Goal: Task Accomplishment & Management: Complete application form

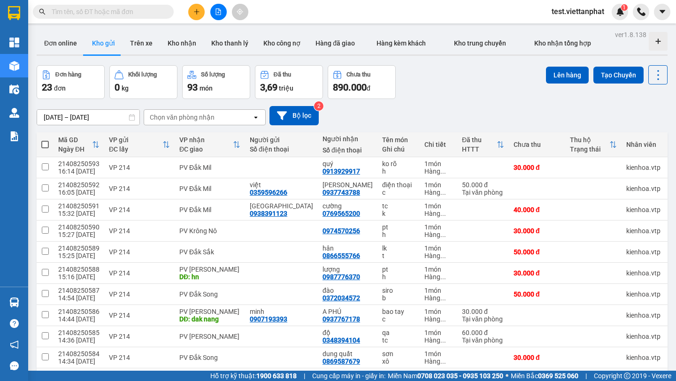
click at [560, 13] on span "test.viettanphat" at bounding box center [578, 12] width 68 height 12
click at [569, 28] on span "Đăng xuất" at bounding box center [581, 29] width 49 height 10
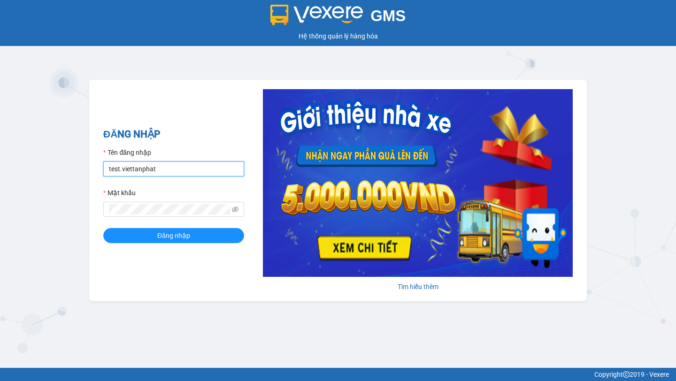
click at [164, 172] on input "test.viettanphat" at bounding box center [173, 169] width 141 height 15
type input "lytran.vxr"
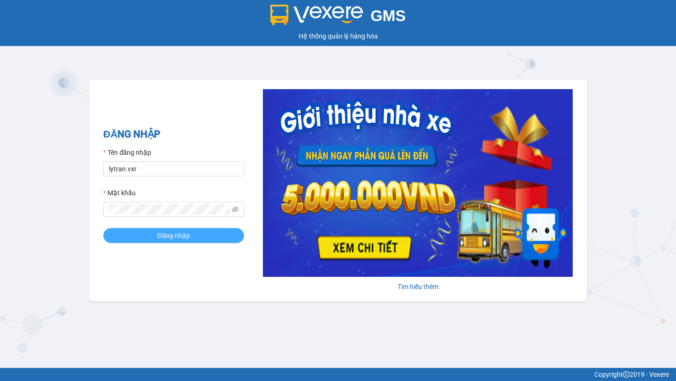
click at [183, 234] on span "Đăng nhập" at bounding box center [173, 236] width 33 height 10
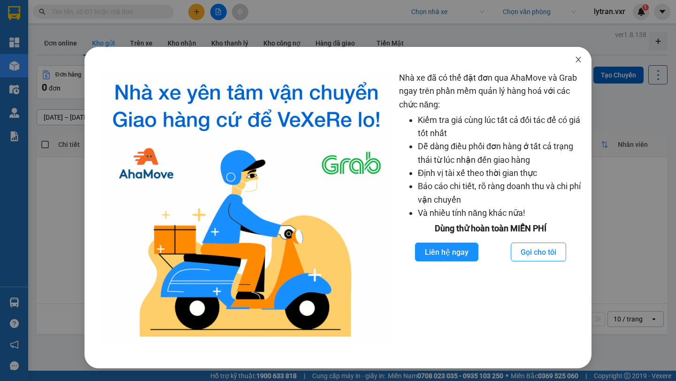
click at [583, 60] on span "Close" at bounding box center [579, 60] width 26 height 26
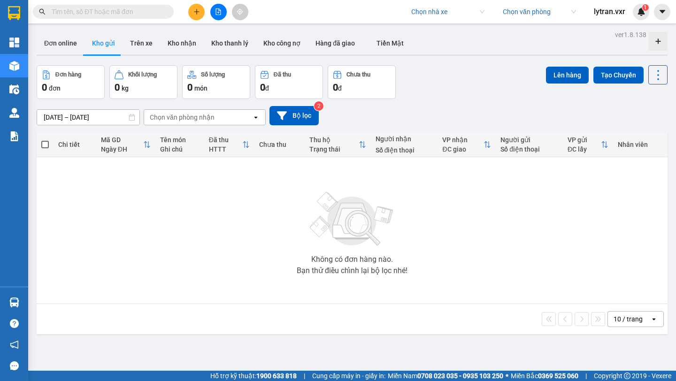
click at [420, 8] on input "search" at bounding box center [445, 12] width 67 height 14
click at [429, 10] on input "search" at bounding box center [445, 12] width 67 height 14
type input "mộc th"
click at [440, 32] on div "Mộc Thảo" at bounding box center [471, 30] width 121 height 10
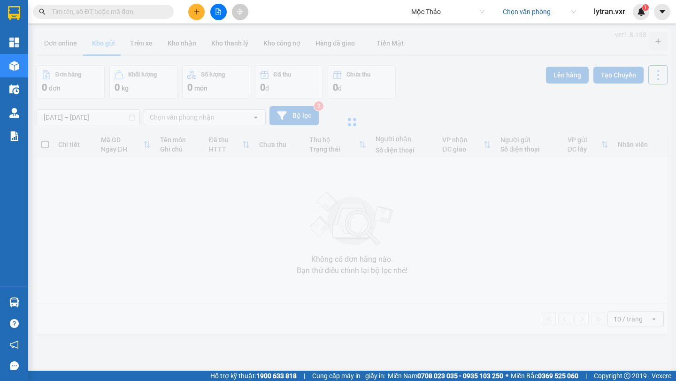
click at [115, 16] on input "text" at bounding box center [107, 12] width 111 height 10
paste input "ĐN2508110022"
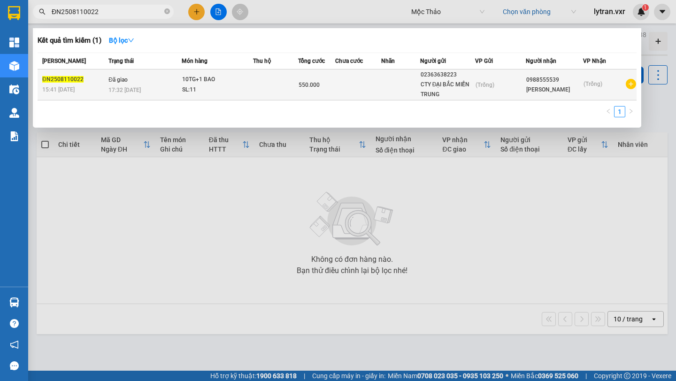
type input "ĐN2508110022"
click at [146, 85] on div "17:32 [DATE]" at bounding box center [145, 90] width 73 height 10
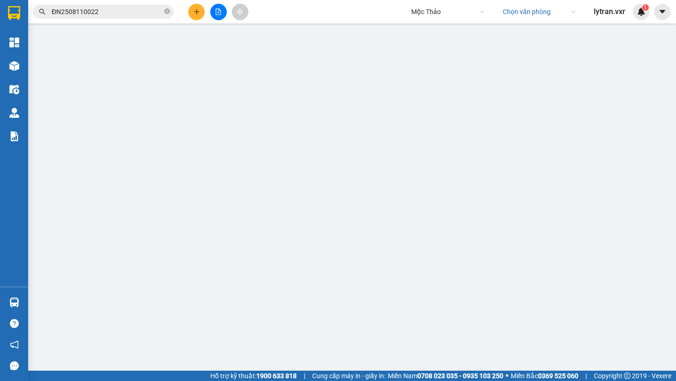
type input "02363638223"
type input "CTY ĐẠI BẮC MIỀN TRUNG"
type input "0988555539"
type input "[PERSON_NAME]"
type input "0"
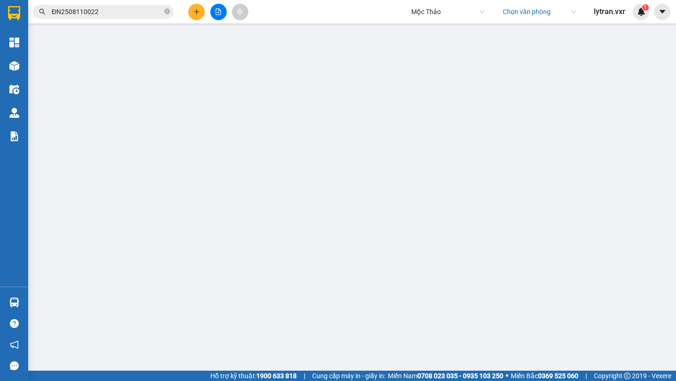
type input "550.000"
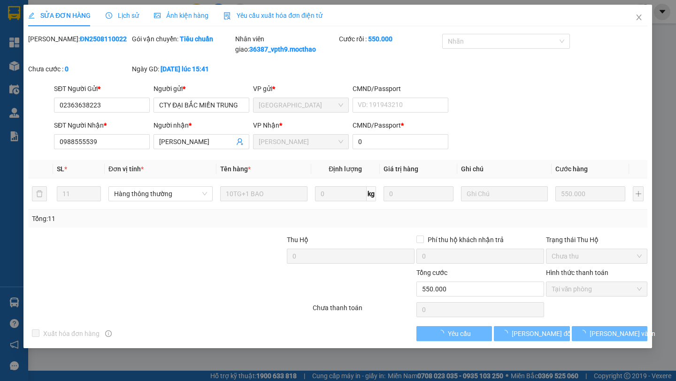
checkbox input "true"
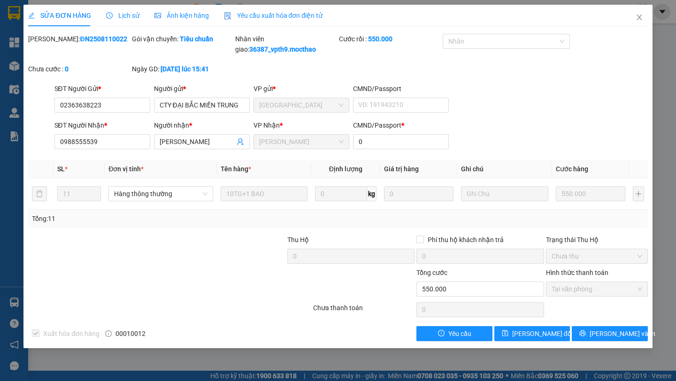
click at [269, 20] on div "Yêu cầu xuất hóa đơn điện tử" at bounding box center [273, 15] width 99 height 10
